Goal: Task Accomplishment & Management: Use online tool/utility

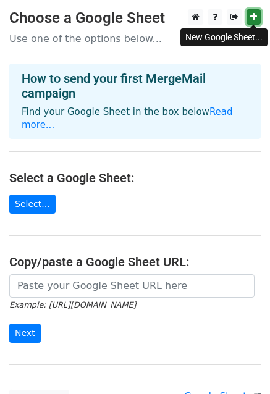
click at [256, 18] on icon at bounding box center [253, 16] width 7 height 9
click at [257, 17] on link at bounding box center [254, 16] width 14 height 15
click at [232, 17] on icon at bounding box center [234, 16] width 8 height 9
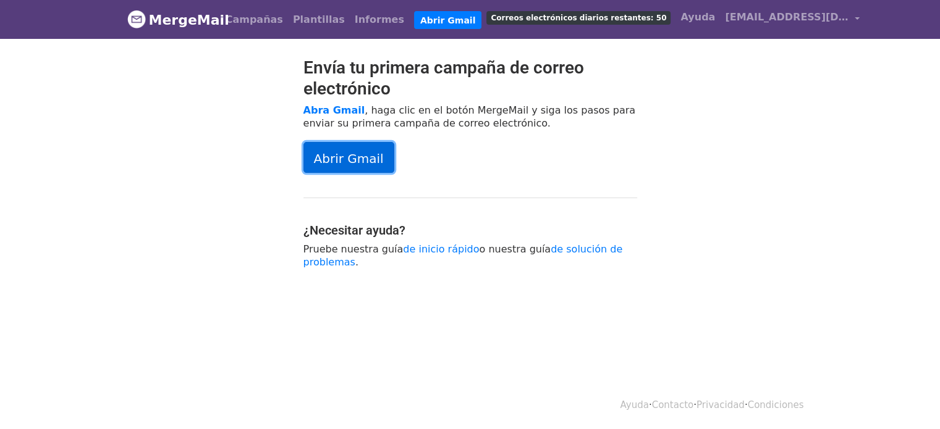
click at [326, 166] on font "Abrir Gmail" at bounding box center [349, 158] width 70 height 15
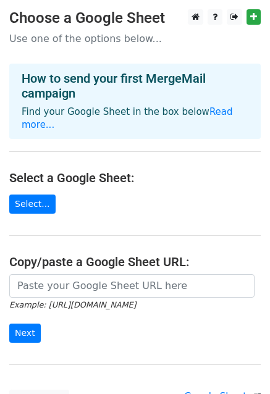
click at [5, 190] on main "Choose a Google Sheet Use one of the options below... How to send your first Me…" at bounding box center [135, 209] width 270 height 400
click at [19, 195] on link "Select..." at bounding box center [32, 204] width 46 height 19
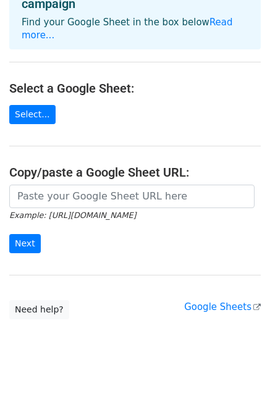
scroll to position [99, 0]
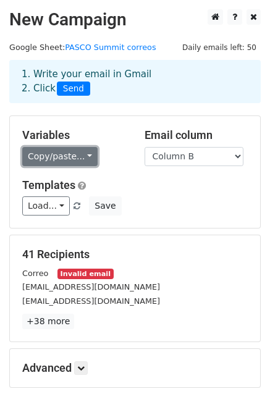
click at [74, 158] on link "Copy/paste..." at bounding box center [59, 156] width 75 height 19
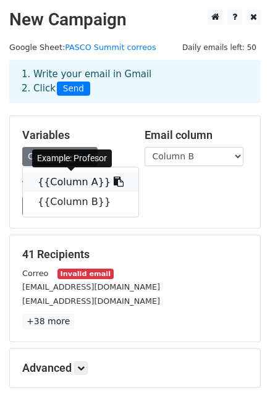
click at [75, 182] on link "{{Column A}}" at bounding box center [81, 182] width 116 height 20
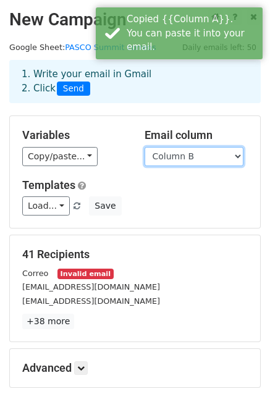
click at [204, 164] on select "Column A Column B" at bounding box center [194, 156] width 99 height 19
click at [145, 147] on select "Column A Column B" at bounding box center [194, 156] width 99 height 19
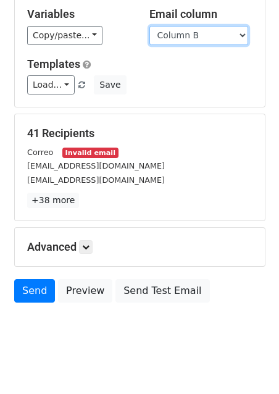
scroll to position [133, 0]
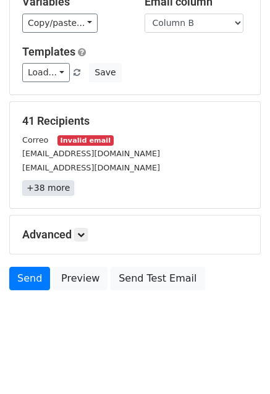
click at [53, 190] on link "+38 more" at bounding box center [48, 187] width 52 height 15
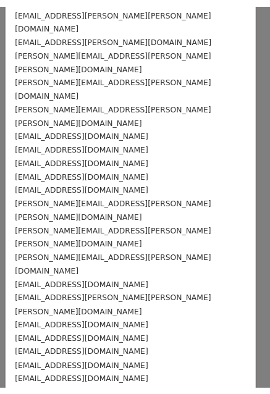
scroll to position [0, 0]
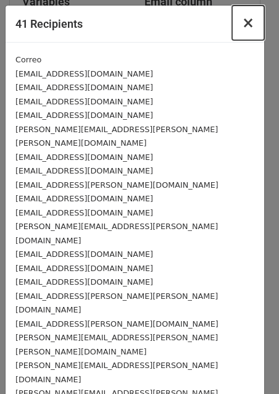
click at [242, 24] on span "×" at bounding box center [248, 22] width 12 height 17
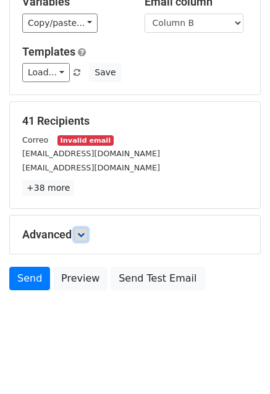
click at [87, 234] on link at bounding box center [81, 235] width 14 height 14
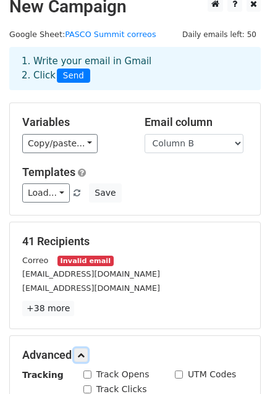
scroll to position [10, 0]
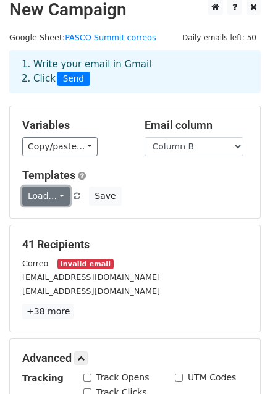
click at [44, 194] on link "Load..." at bounding box center [46, 196] width 48 height 19
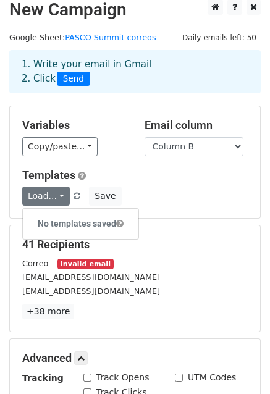
click at [179, 189] on div "Load... No templates saved Save" at bounding box center [135, 196] width 244 height 19
